Goal: Find specific page/section: Find specific page/section

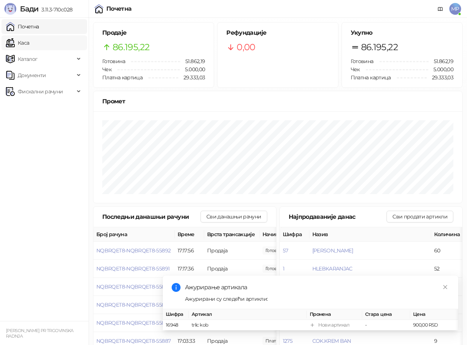
click at [29, 42] on link "Каса" at bounding box center [17, 42] width 23 height 15
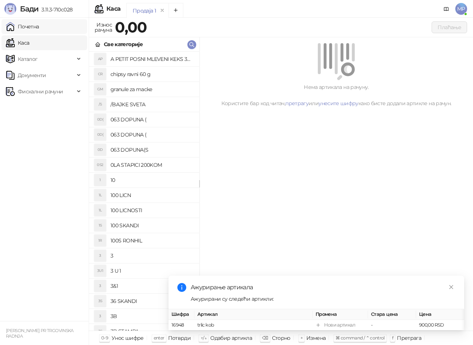
click at [39, 26] on link "Почетна" at bounding box center [22, 26] width 33 height 15
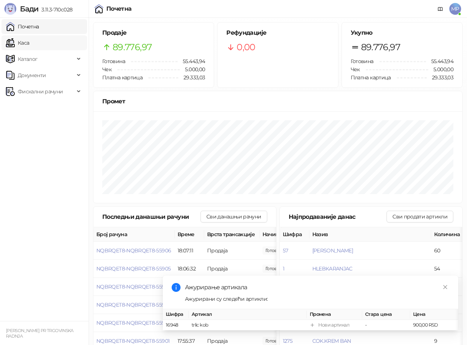
click at [29, 47] on link "Каса" at bounding box center [17, 42] width 23 height 15
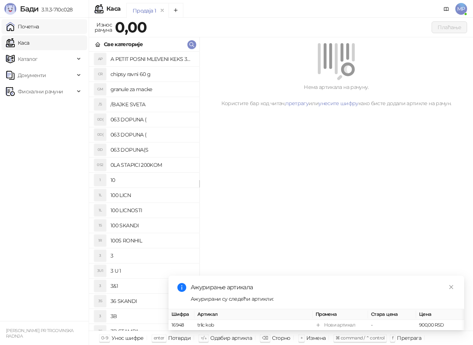
click at [39, 27] on link "Почетна" at bounding box center [22, 26] width 33 height 15
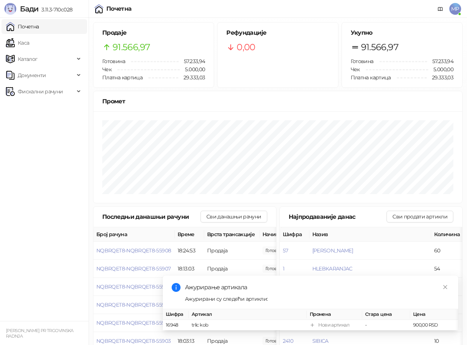
drag, startPoint x: 44, startPoint y: 42, endPoint x: 55, endPoint y: 21, distance: 24.1
click at [29, 43] on link "Каса" at bounding box center [17, 42] width 23 height 15
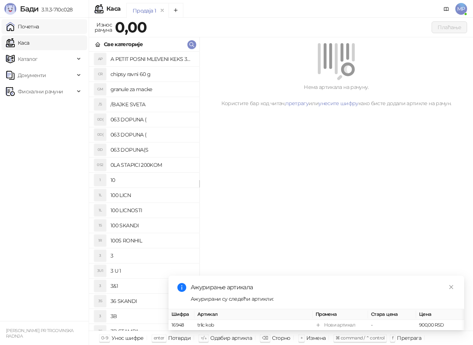
click at [39, 24] on link "Почетна" at bounding box center [22, 26] width 33 height 15
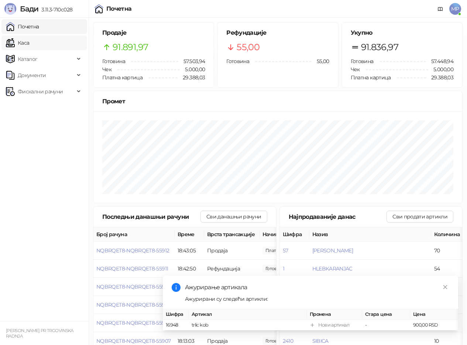
click at [29, 37] on link "Каса" at bounding box center [17, 42] width 23 height 15
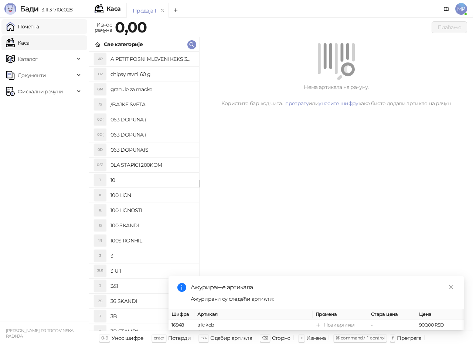
click at [39, 30] on link "Почетна" at bounding box center [22, 26] width 33 height 15
